Goal: Task Accomplishment & Management: Use online tool/utility

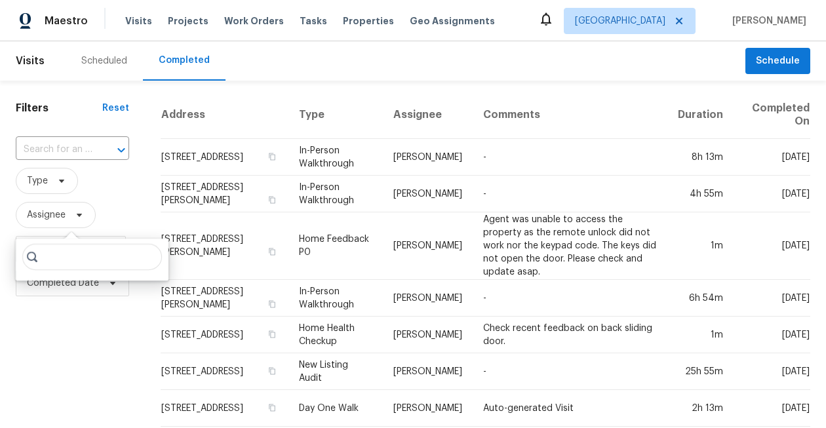
click at [300, 18] on span "Tasks" at bounding box center [314, 20] width 28 height 9
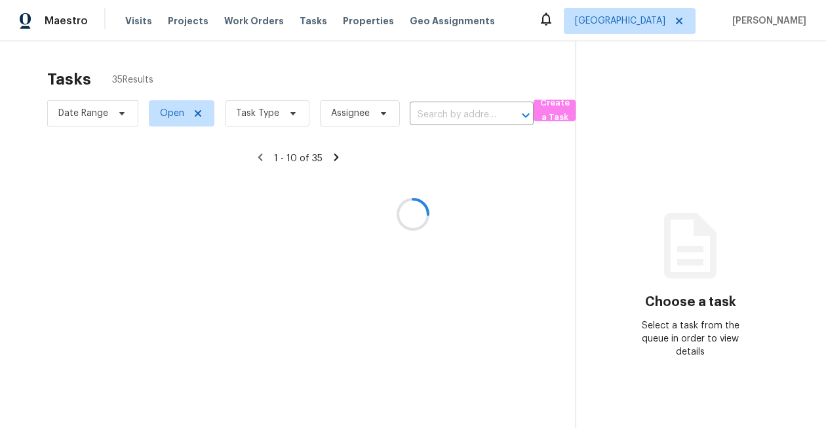
click at [263, 113] on div at bounding box center [413, 214] width 826 height 428
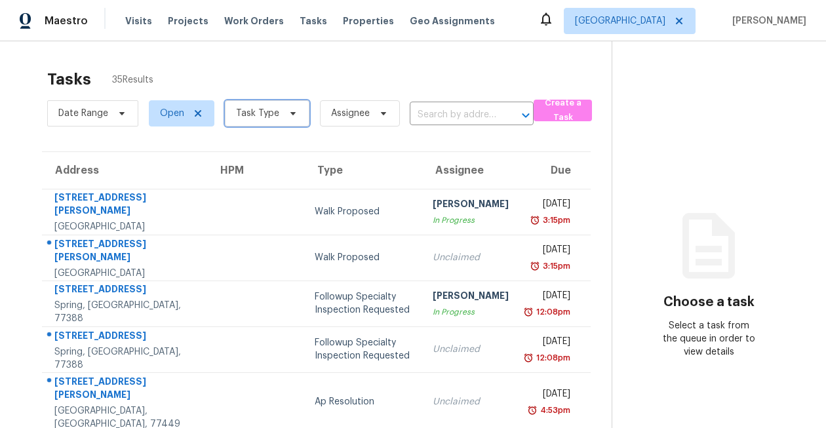
click at [263, 113] on span "Task Type" at bounding box center [257, 113] width 43 height 13
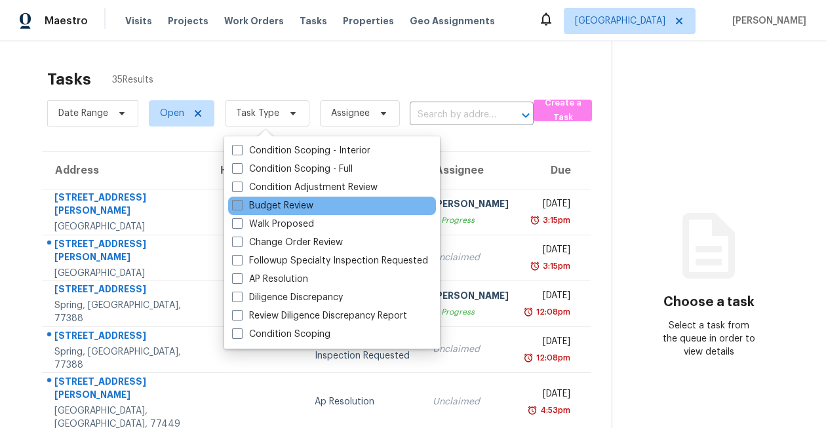
click at [270, 201] on label "Budget Review" at bounding box center [272, 205] width 81 height 13
click at [241, 201] on input "Budget Review" at bounding box center [236, 203] width 9 height 9
checkbox input "true"
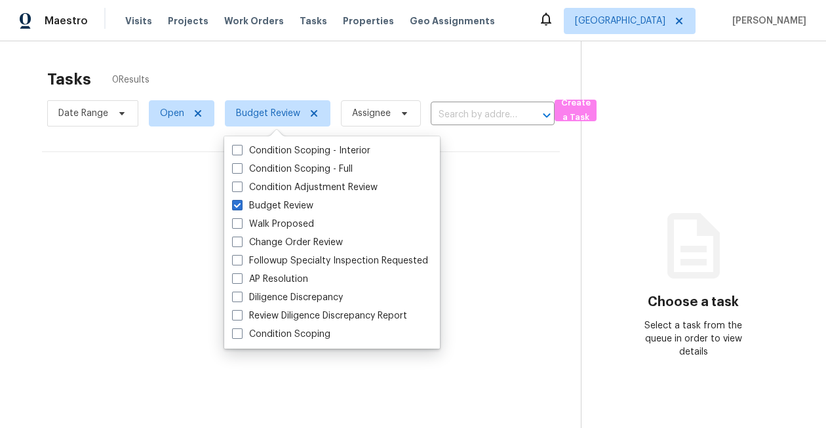
click at [266, 68] on div "Tasks 0 Results" at bounding box center [314, 79] width 534 height 34
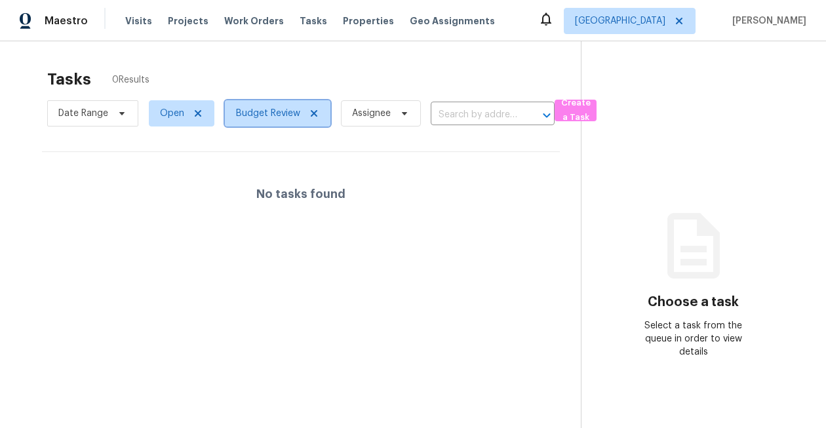
click at [315, 115] on icon at bounding box center [314, 113] width 7 height 7
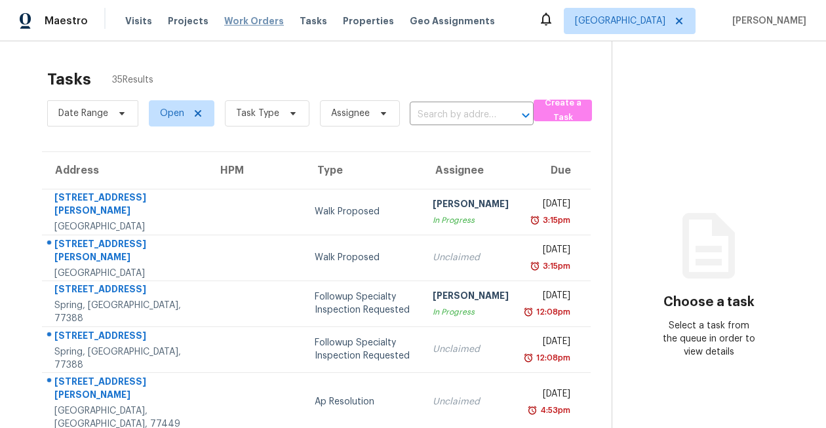
click at [249, 20] on span "Work Orders" at bounding box center [254, 20] width 60 height 13
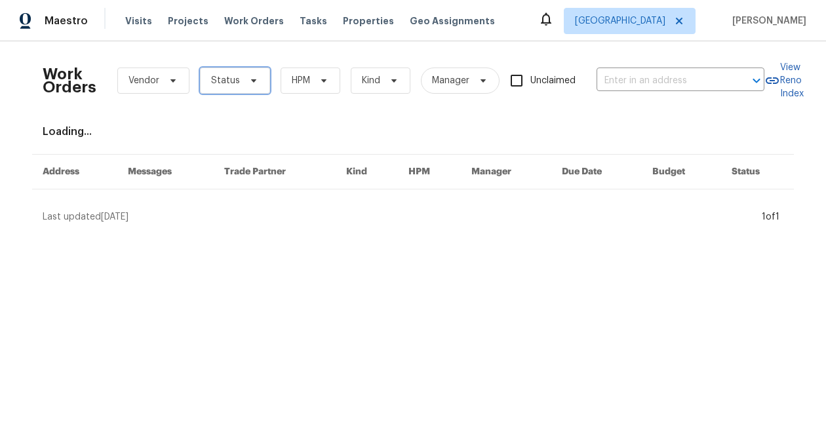
click at [245, 82] on span at bounding box center [252, 80] width 14 height 10
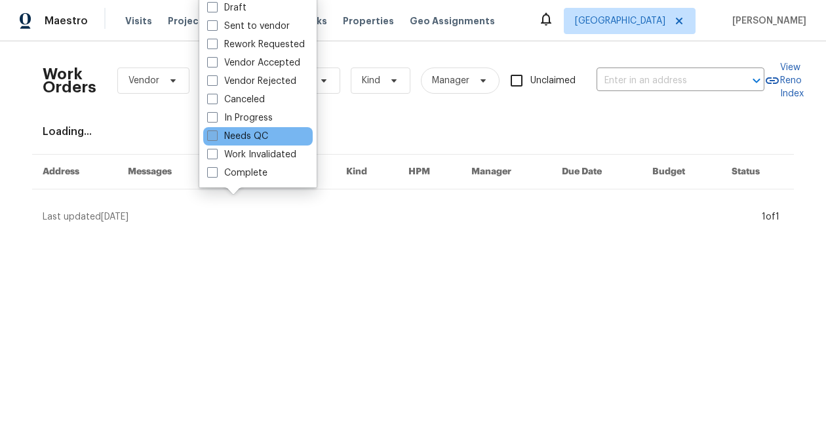
click at [235, 139] on label "Needs QC" at bounding box center [237, 136] width 61 height 13
click at [216, 138] on input "Needs QC" at bounding box center [211, 134] width 9 height 9
checkbox input "true"
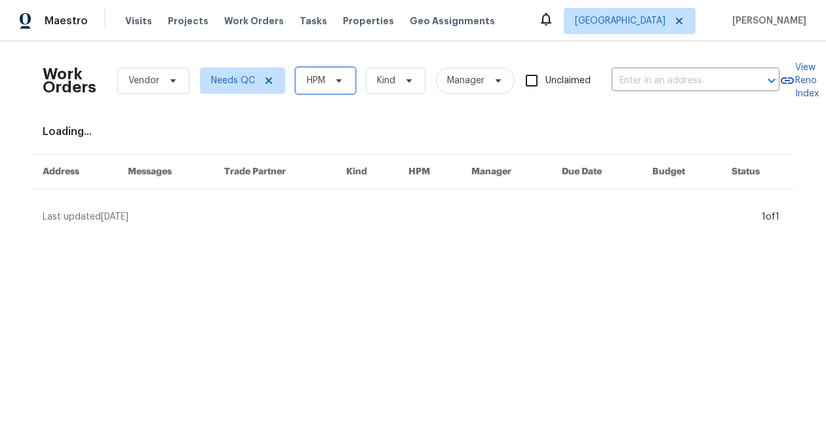
click at [332, 85] on span at bounding box center [337, 80] width 14 height 10
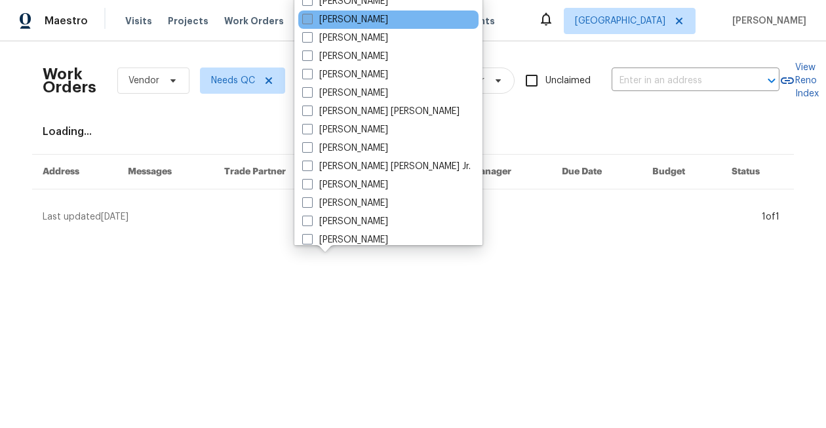
scroll to position [244, 0]
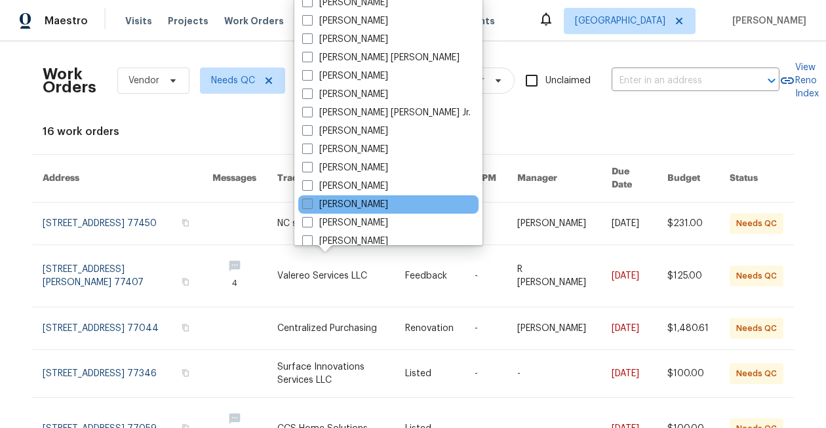
click at [336, 205] on label "[PERSON_NAME]" at bounding box center [345, 204] width 86 height 13
click at [311, 205] on input "[PERSON_NAME]" at bounding box center [306, 202] width 9 height 9
checkbox input "true"
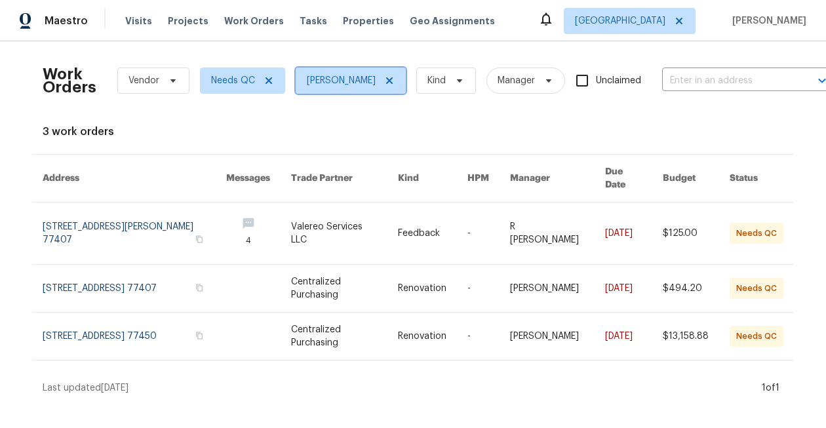
click at [384, 81] on icon at bounding box center [389, 80] width 10 height 10
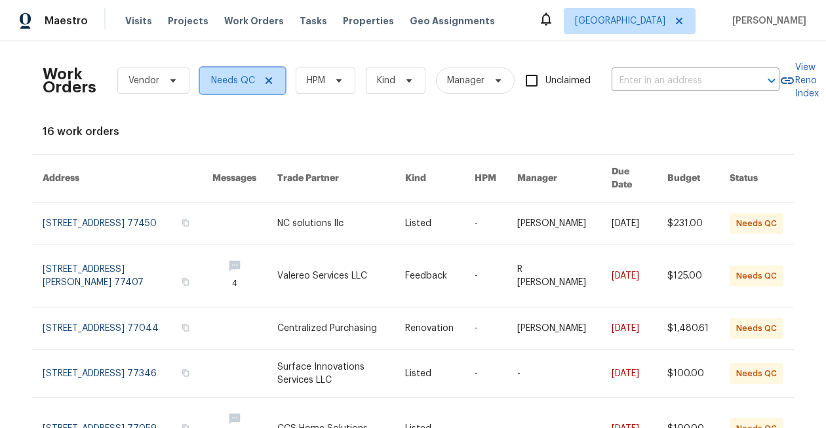
click at [272, 81] on icon at bounding box center [269, 80] width 10 height 10
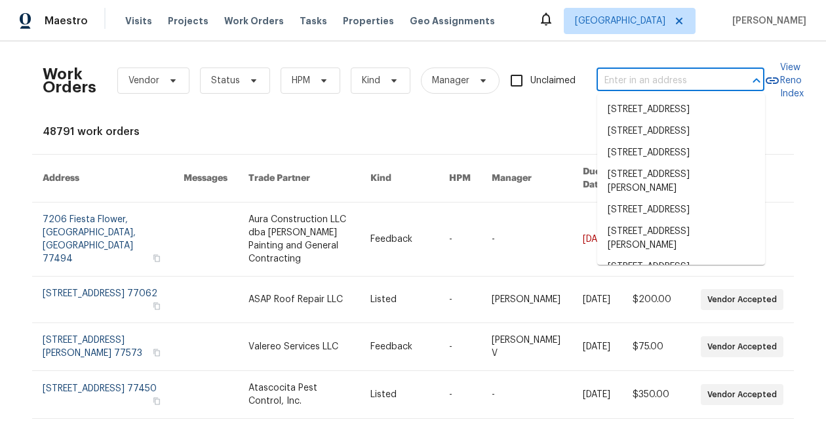
click at [648, 71] on input "text" at bounding box center [662, 81] width 131 height 20
type input "o"
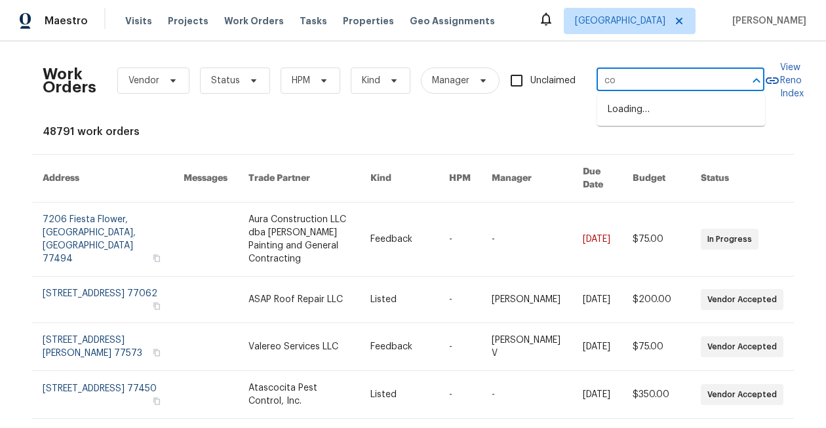
type input "c"
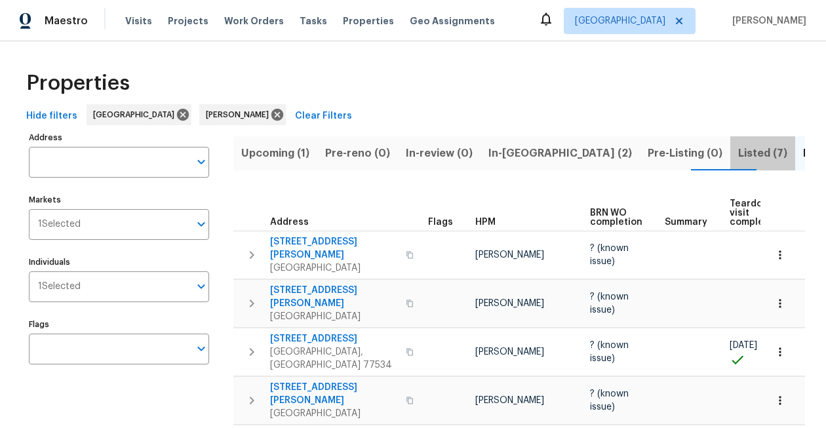
click at [739, 155] on span "Listed (7)" at bounding box center [763, 153] width 49 height 18
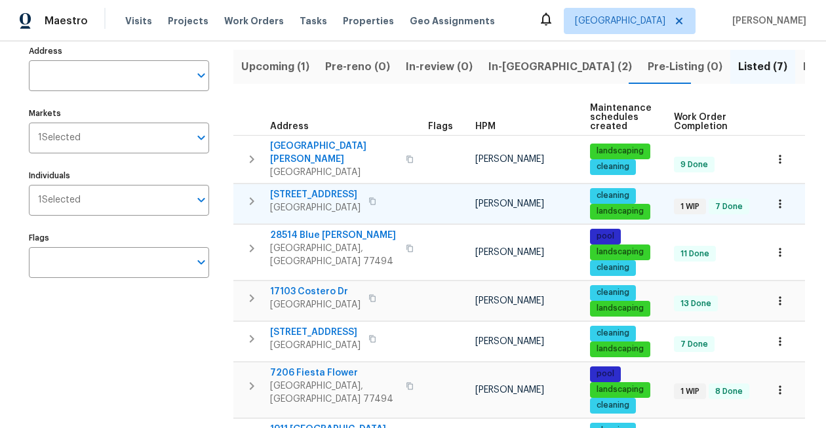
scroll to position [87, 0]
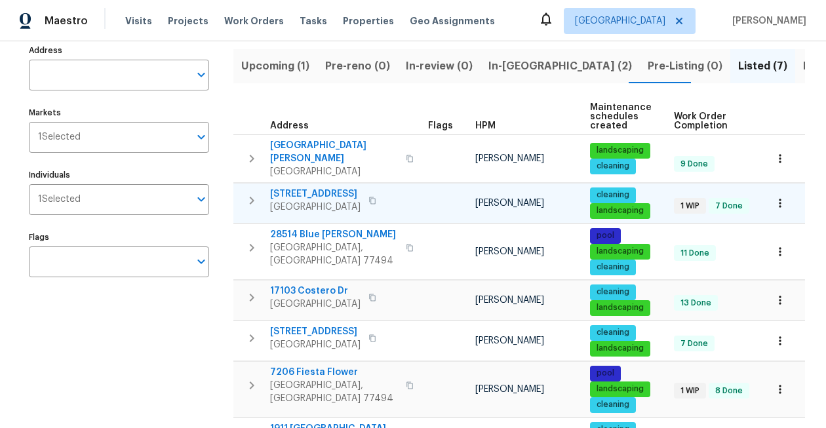
click at [333, 188] on span "[STREET_ADDRESS]" at bounding box center [315, 194] width 91 height 13
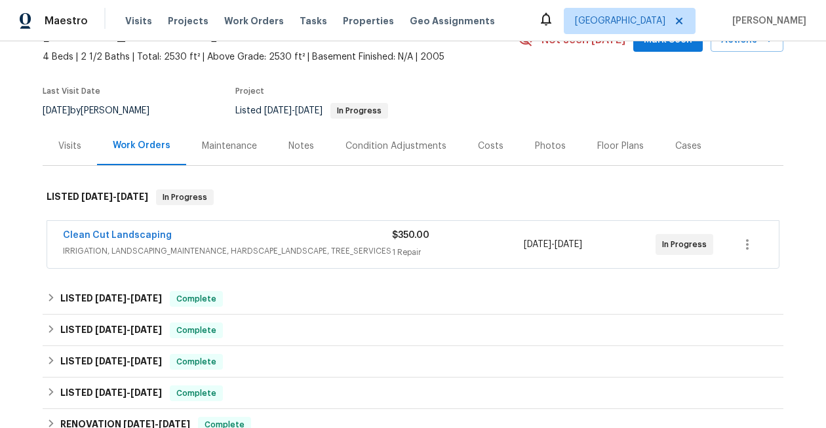
scroll to position [80, 0]
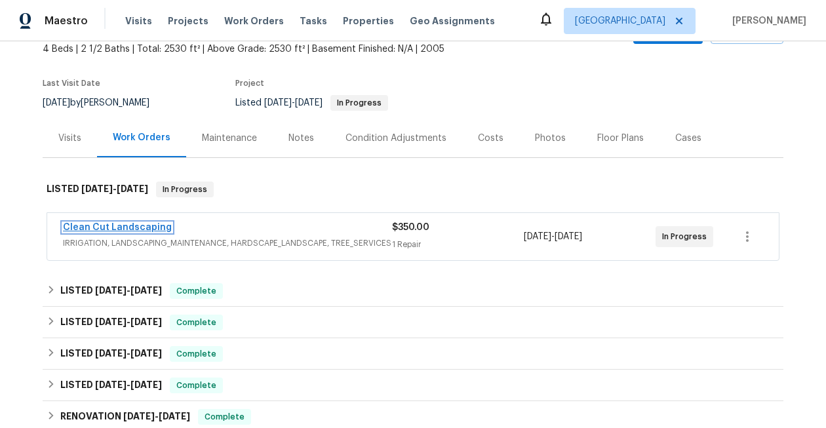
click at [131, 231] on link "Clean Cut Landscaping" at bounding box center [117, 227] width 109 height 9
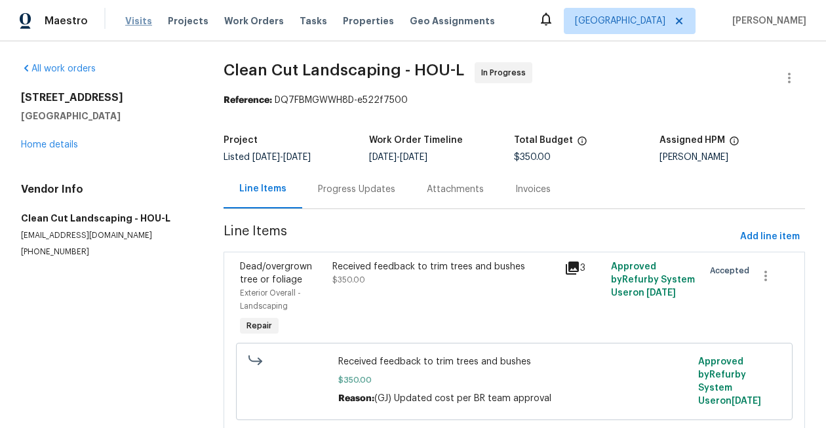
click at [144, 20] on span "Visits" at bounding box center [138, 20] width 27 height 13
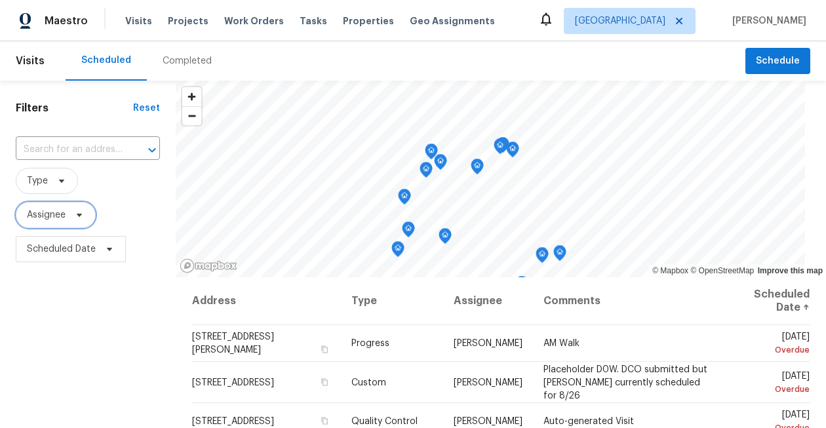
click at [45, 214] on span "Assignee" at bounding box center [46, 215] width 39 height 13
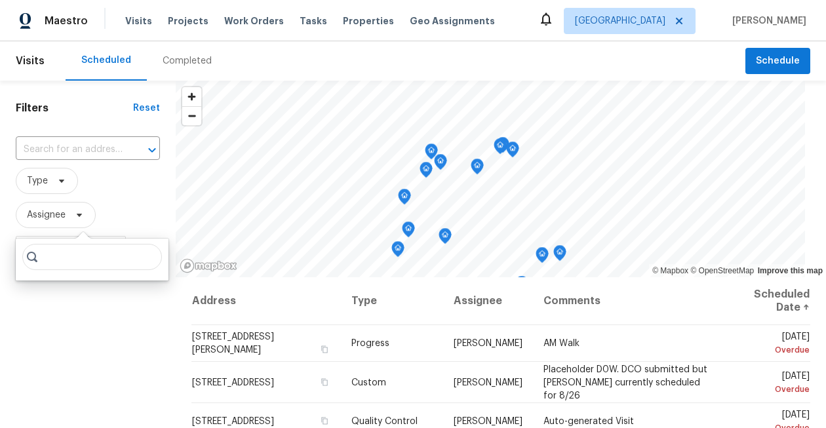
type input "n"
type input "a"
type input "navid ranjbar"
click at [87, 340] on div "Filters Reset ​ Type Assignee Scheduled Date" at bounding box center [88, 350] width 176 height 539
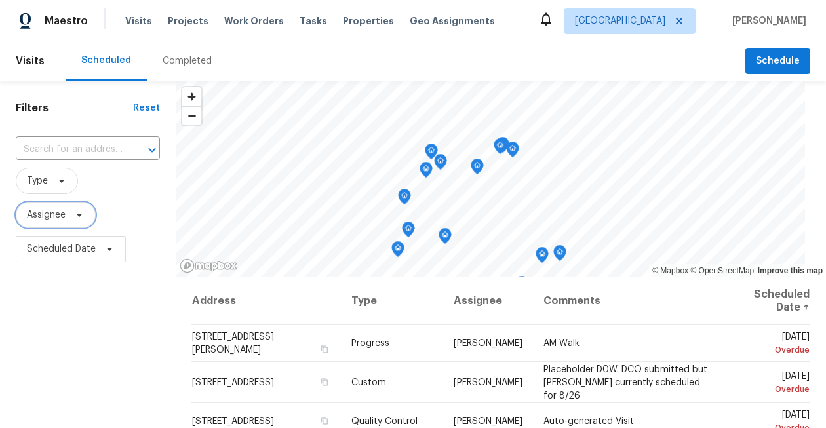
click at [62, 211] on span "Assignee" at bounding box center [46, 215] width 39 height 13
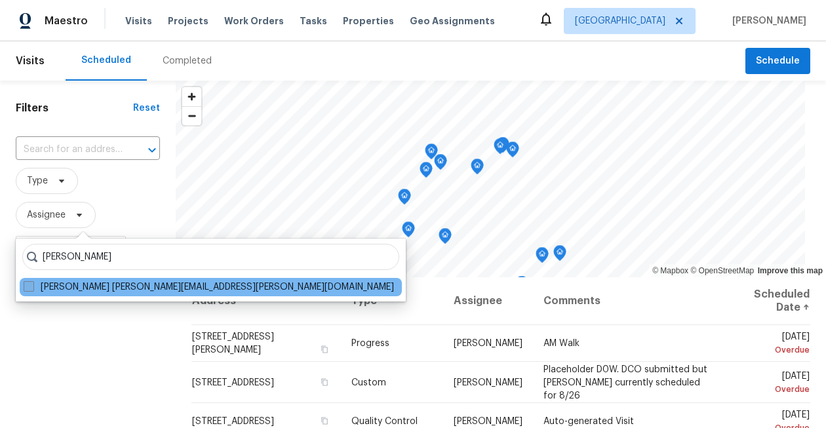
type input "navid ranjbar"
click at [28, 287] on span at bounding box center [29, 286] width 10 height 10
click at [28, 287] on input "Navid Ranjbar navid.ranjbar@opendoor.com" at bounding box center [28, 285] width 9 height 9
checkbox input "true"
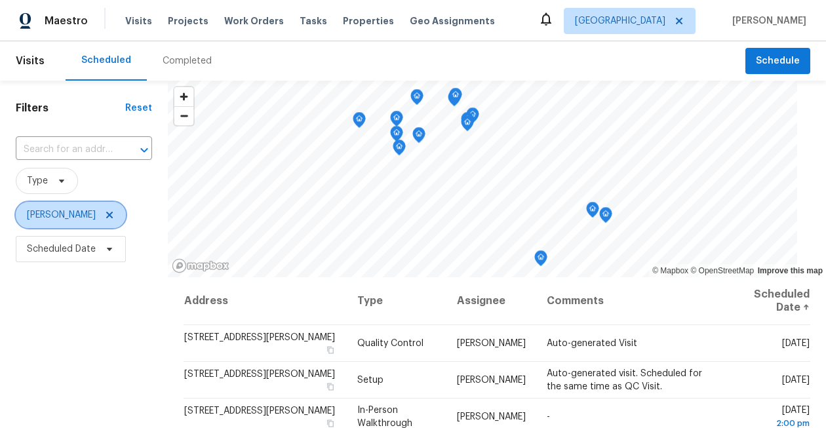
click at [104, 218] on icon at bounding box center [109, 215] width 10 height 10
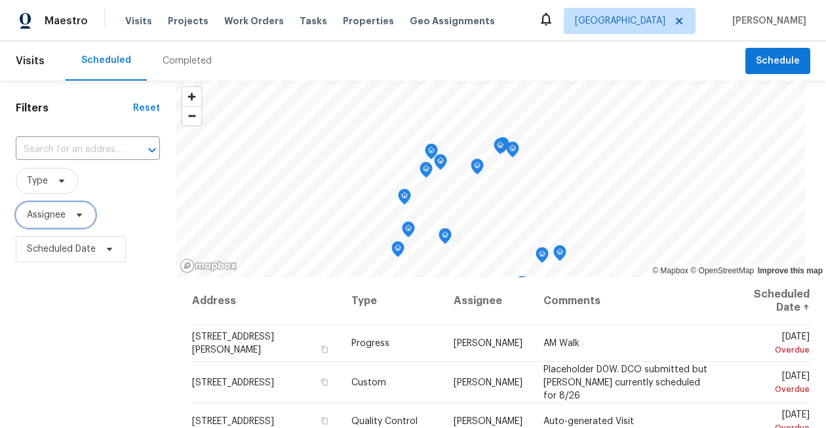
click at [36, 222] on span "Assignee" at bounding box center [56, 215] width 80 height 26
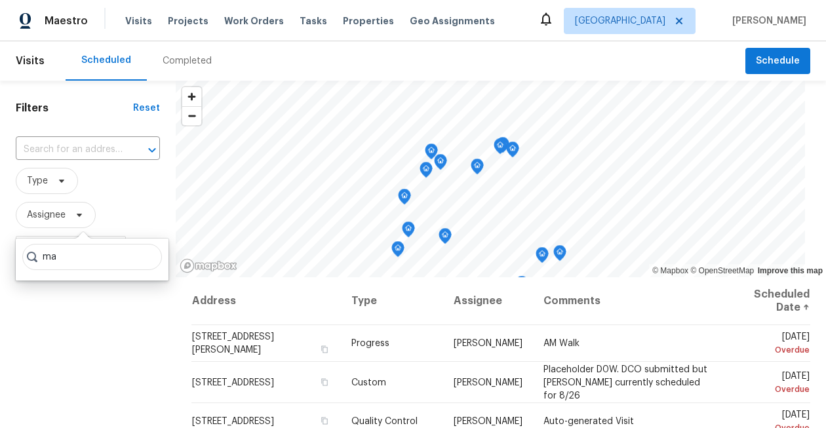
type input "m"
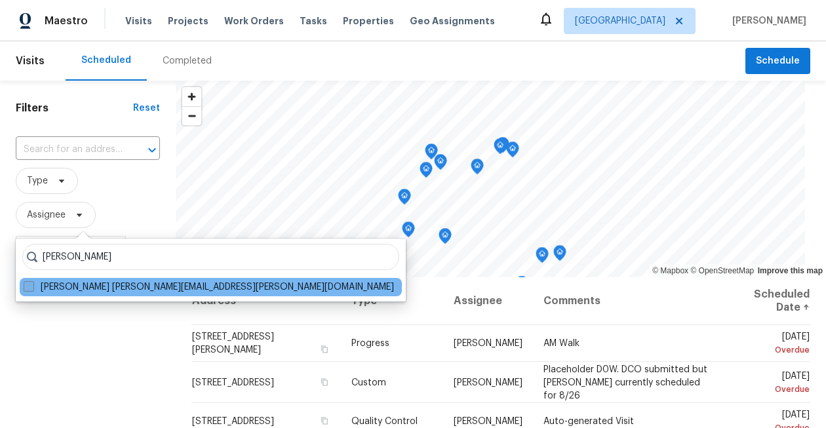
type input "stephen lacy"
click at [27, 287] on span at bounding box center [29, 286] width 10 height 10
click at [27, 287] on input "Stephen Lacy stephen.lacy@opendoor.com" at bounding box center [28, 285] width 9 height 9
checkbox input "true"
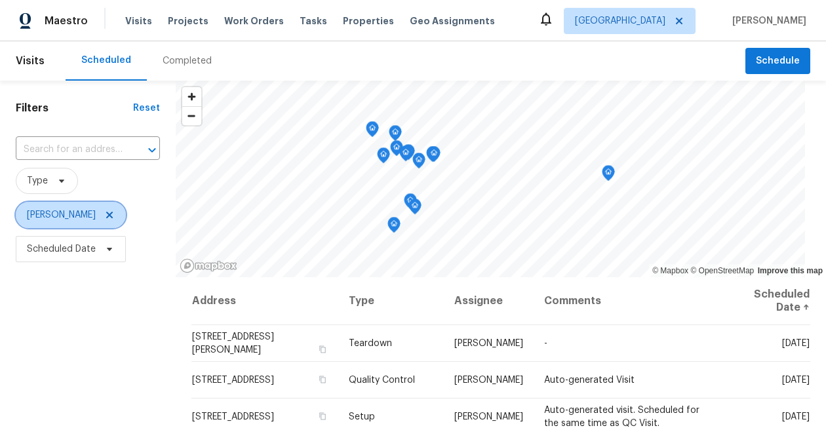
click at [104, 218] on icon at bounding box center [109, 215] width 10 height 10
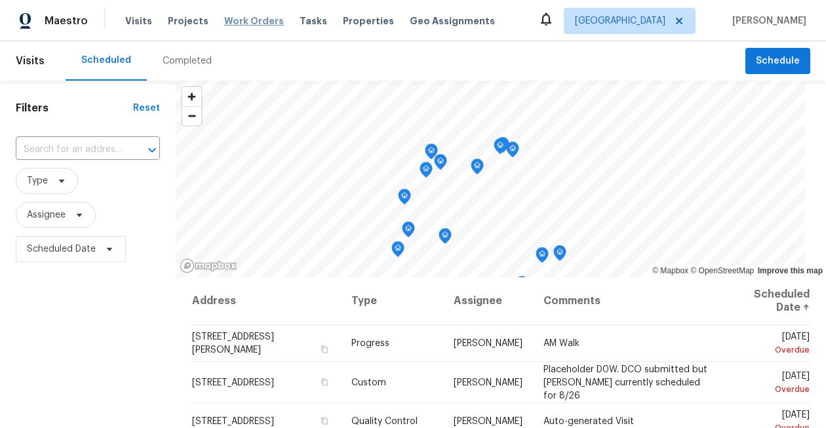
click at [249, 23] on span "Work Orders" at bounding box center [254, 20] width 60 height 13
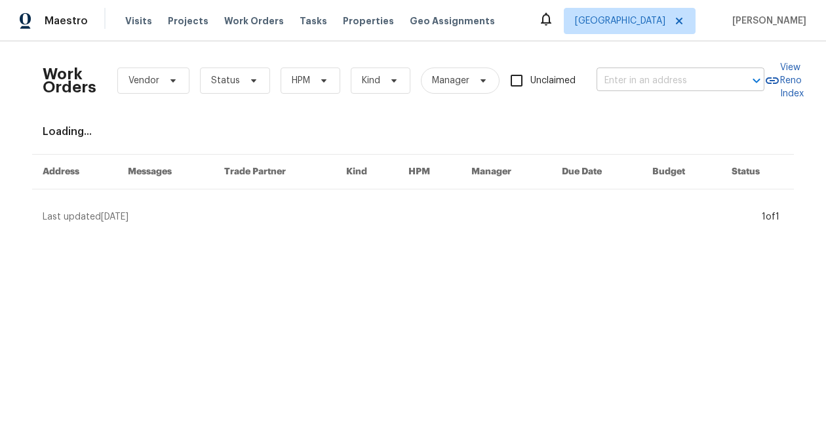
click at [629, 74] on input "text" at bounding box center [662, 81] width 131 height 20
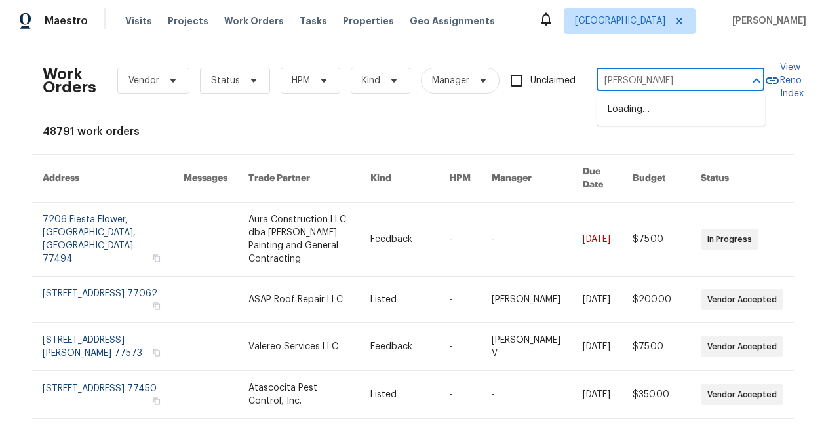
type input "sierra long"
click at [630, 117] on li "21735 Sierra Long Dr, Richmond, TX 77407" at bounding box center [682, 110] width 168 height 22
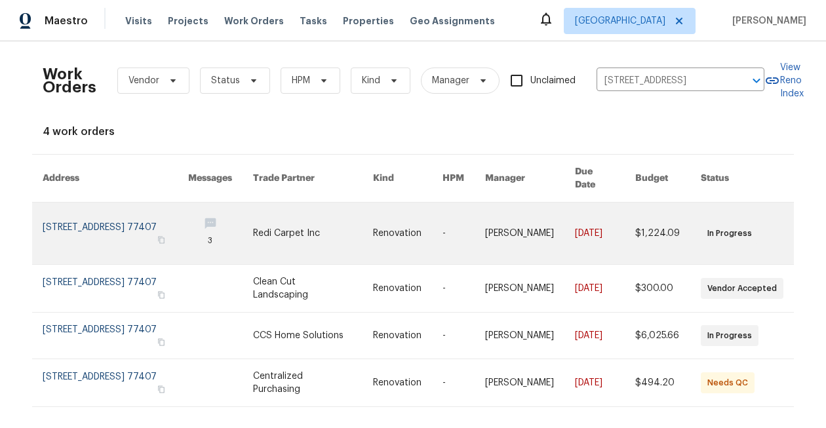
click at [127, 222] on link at bounding box center [116, 234] width 146 height 62
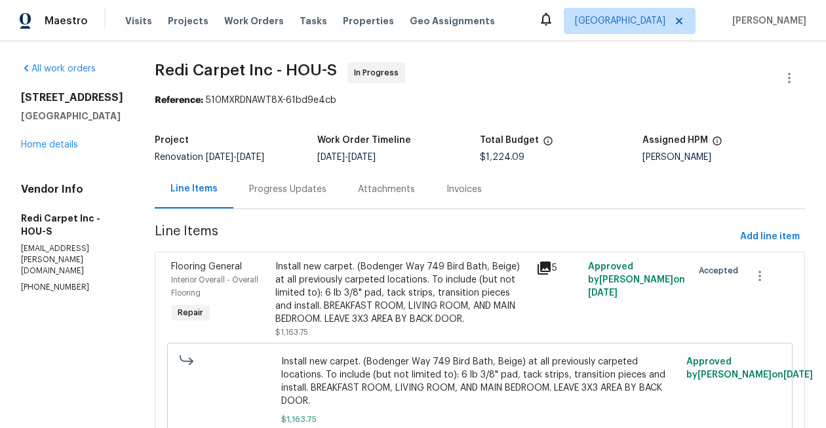
click at [295, 198] on div "Progress Updates" at bounding box center [288, 189] width 109 height 39
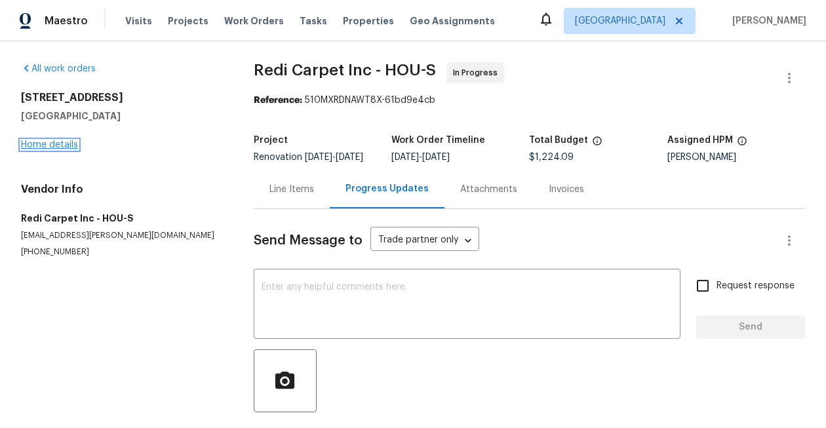
click at [35, 146] on link "Home details" at bounding box center [49, 144] width 57 height 9
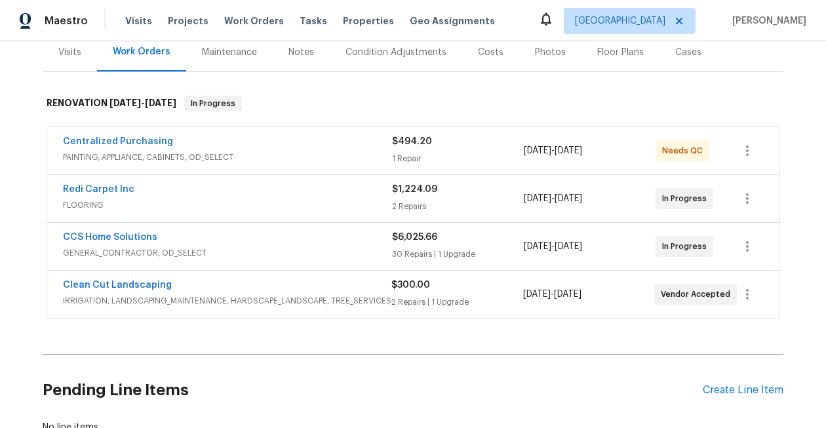
scroll to position [192, 0]
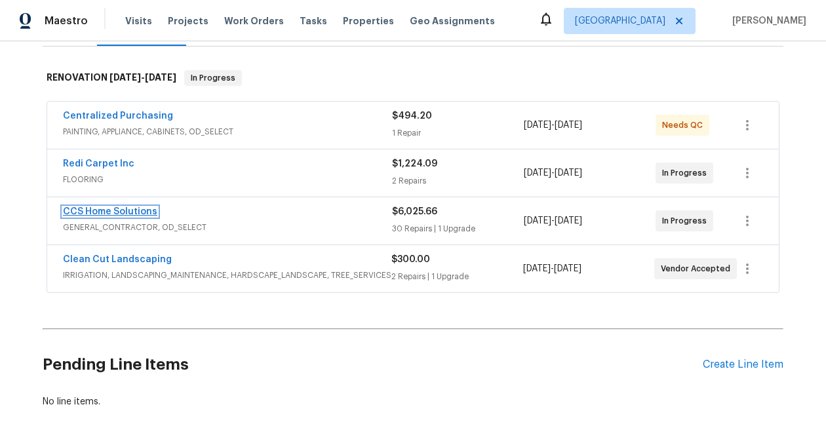
click at [133, 213] on link "CCS Home Solutions" at bounding box center [110, 211] width 94 height 9
